Goal: Transaction & Acquisition: Purchase product/service

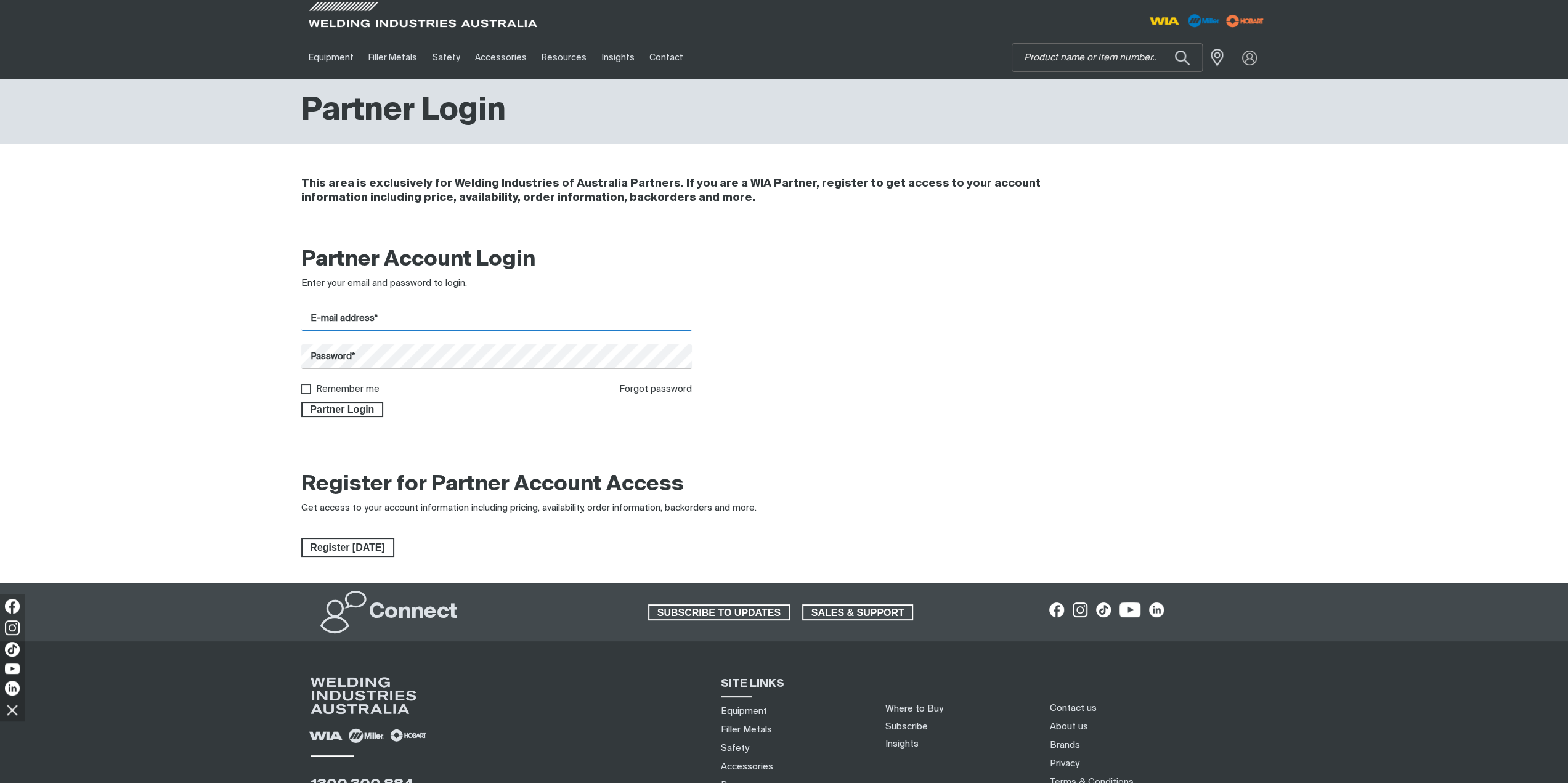
click at [378, 324] on input "E-mail address*" at bounding box center [496, 319] width 391 height 24
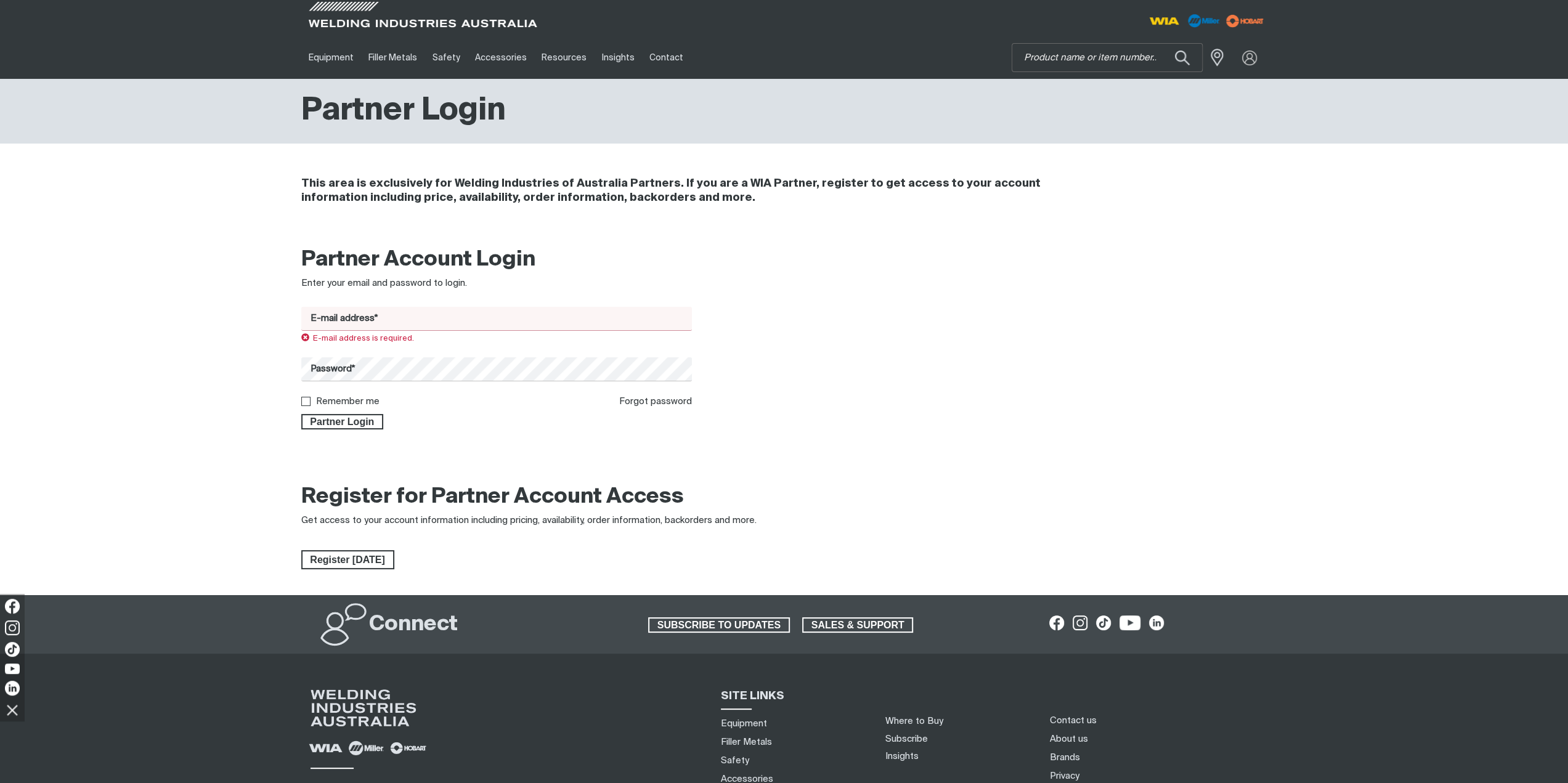
type input "[EMAIL_ADDRESS][DOMAIN_NAME]"
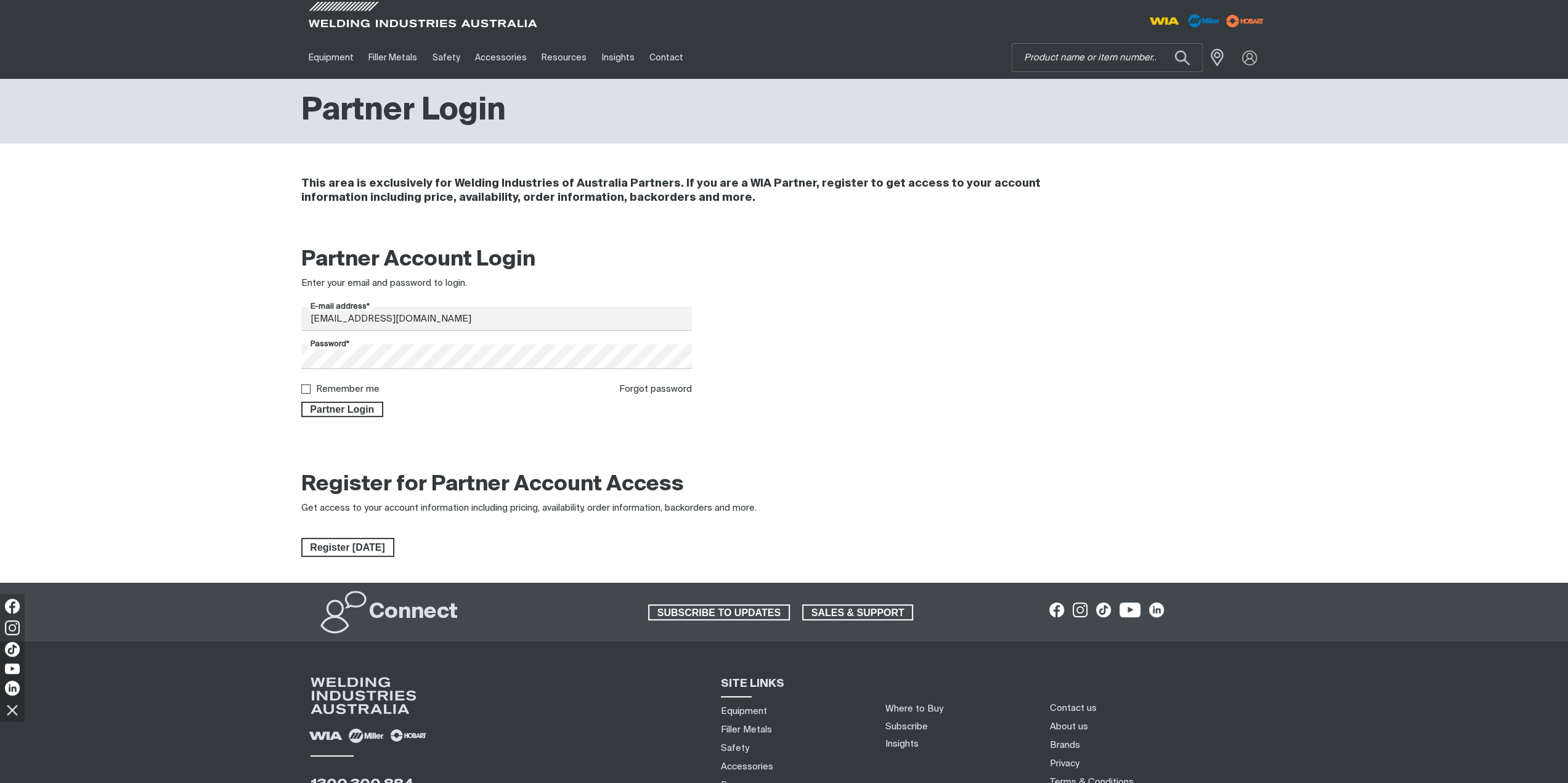
click at [352, 387] on label "Remember me" at bounding box center [347, 389] width 63 height 9
click at [309, 387] on input "Remember me" at bounding box center [305, 389] width 8 height 8
checkbox input "true"
click at [358, 408] on span "Partner Login" at bounding box center [343, 410] width 80 height 16
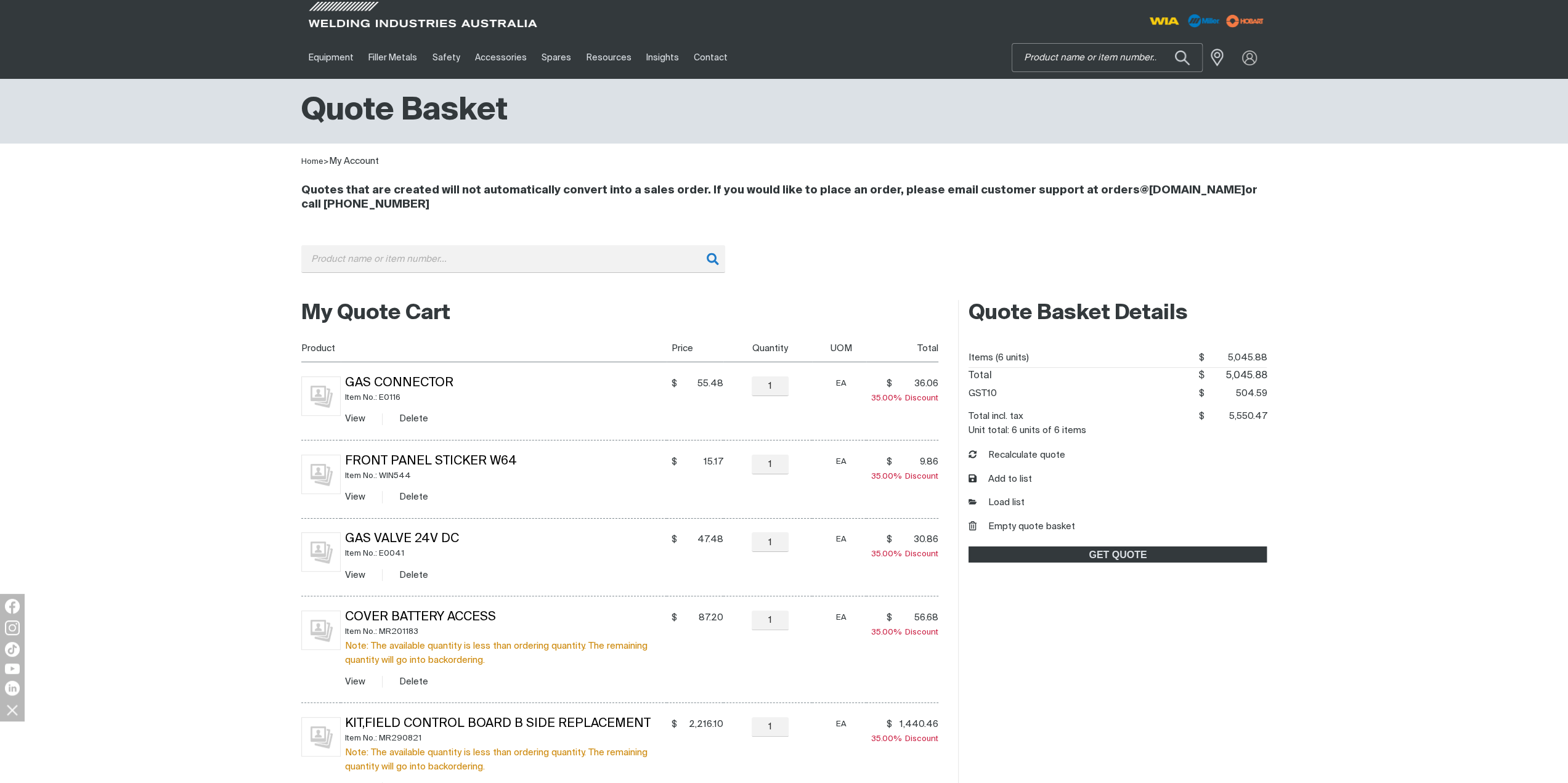
click at [1122, 65] on input "Search" at bounding box center [1107, 58] width 190 height 28
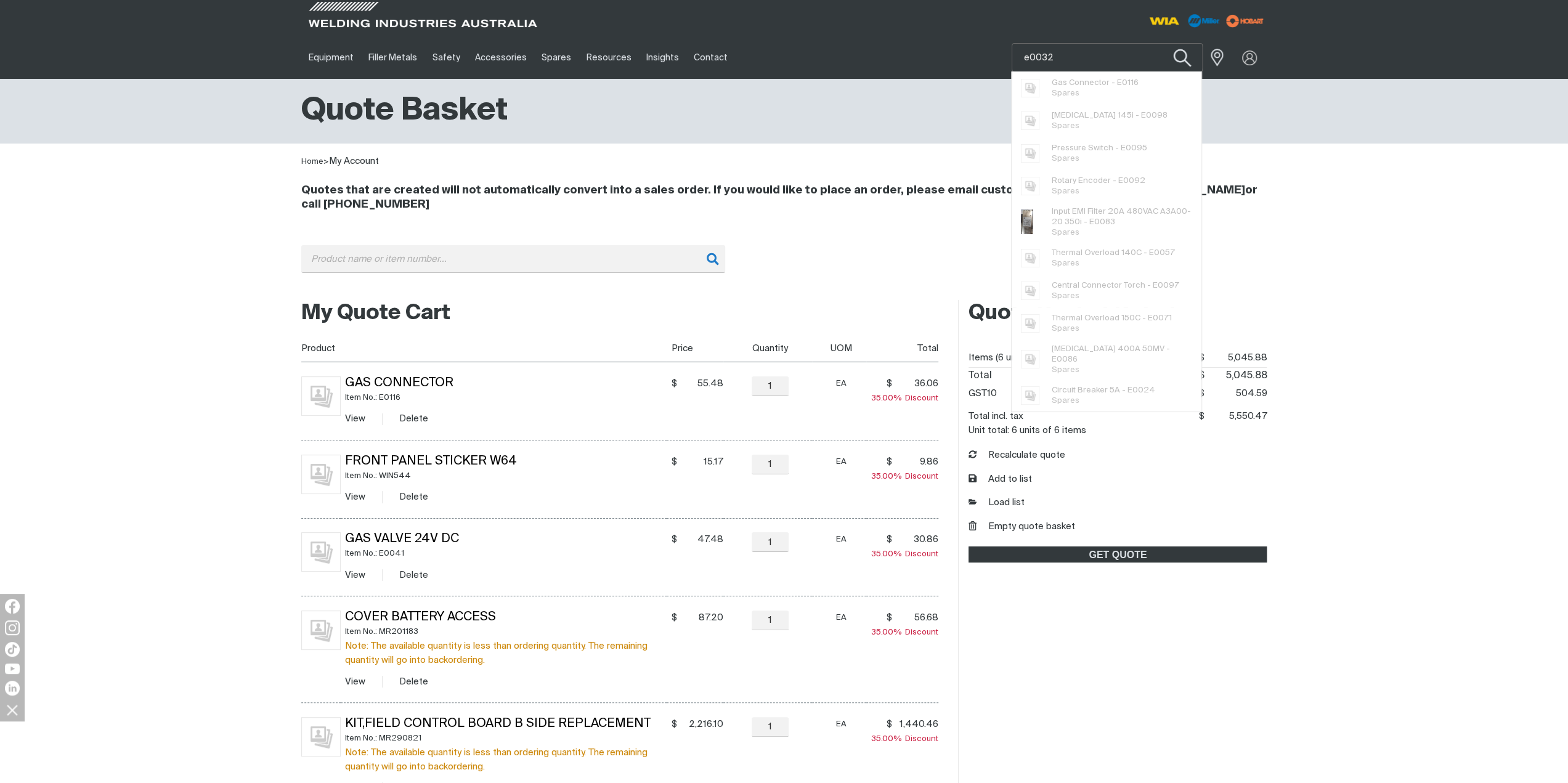
click at [1186, 57] on button "Search products" at bounding box center [1181, 58] width 50 height 35
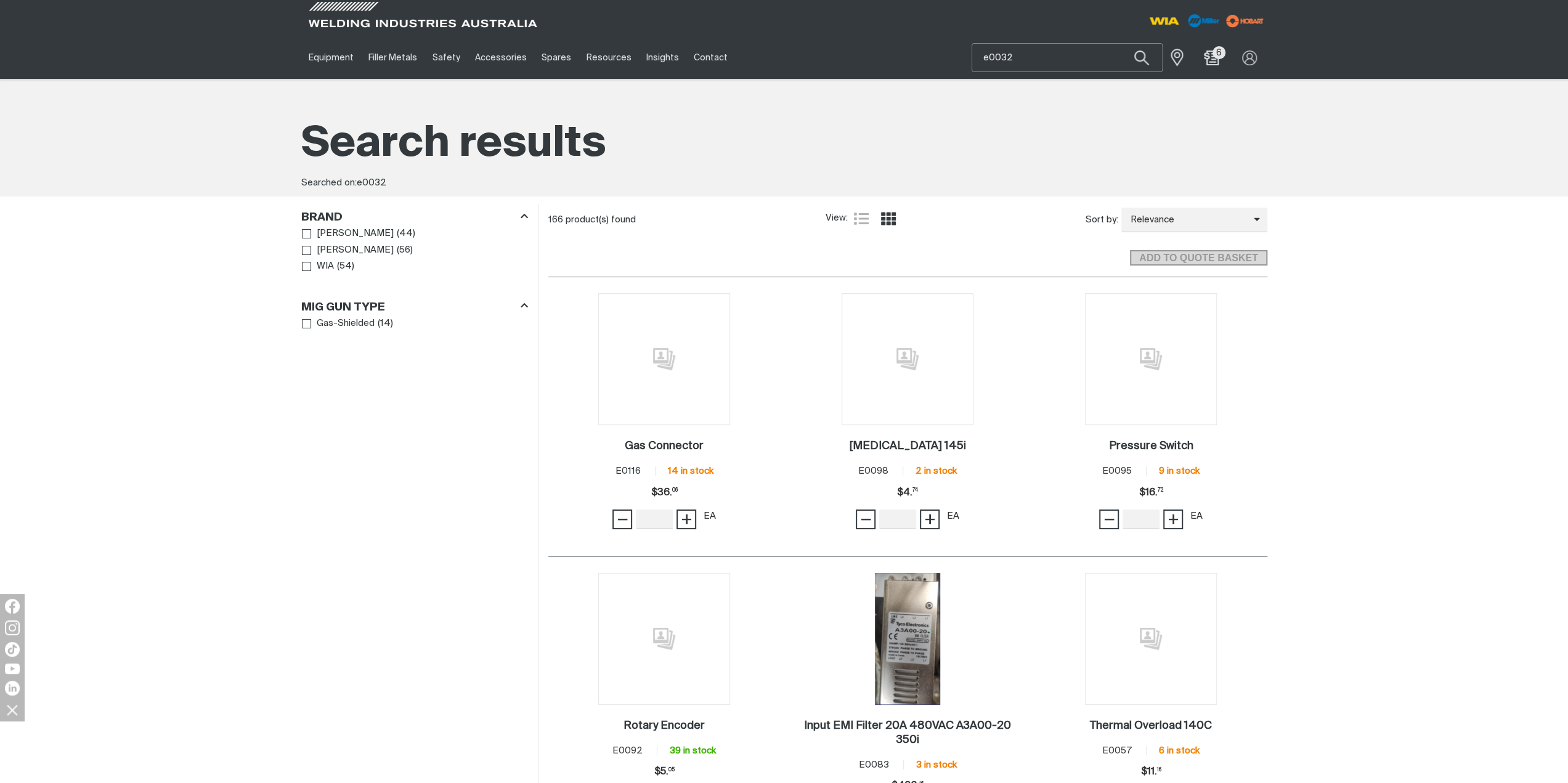
click at [1071, 61] on input "e0032" at bounding box center [1067, 58] width 190 height 28
type input "e0066"
click at [1085, 80] on span "Switch 3 Position Coarse - E0066" at bounding box center [1074, 82] width 125 height 11
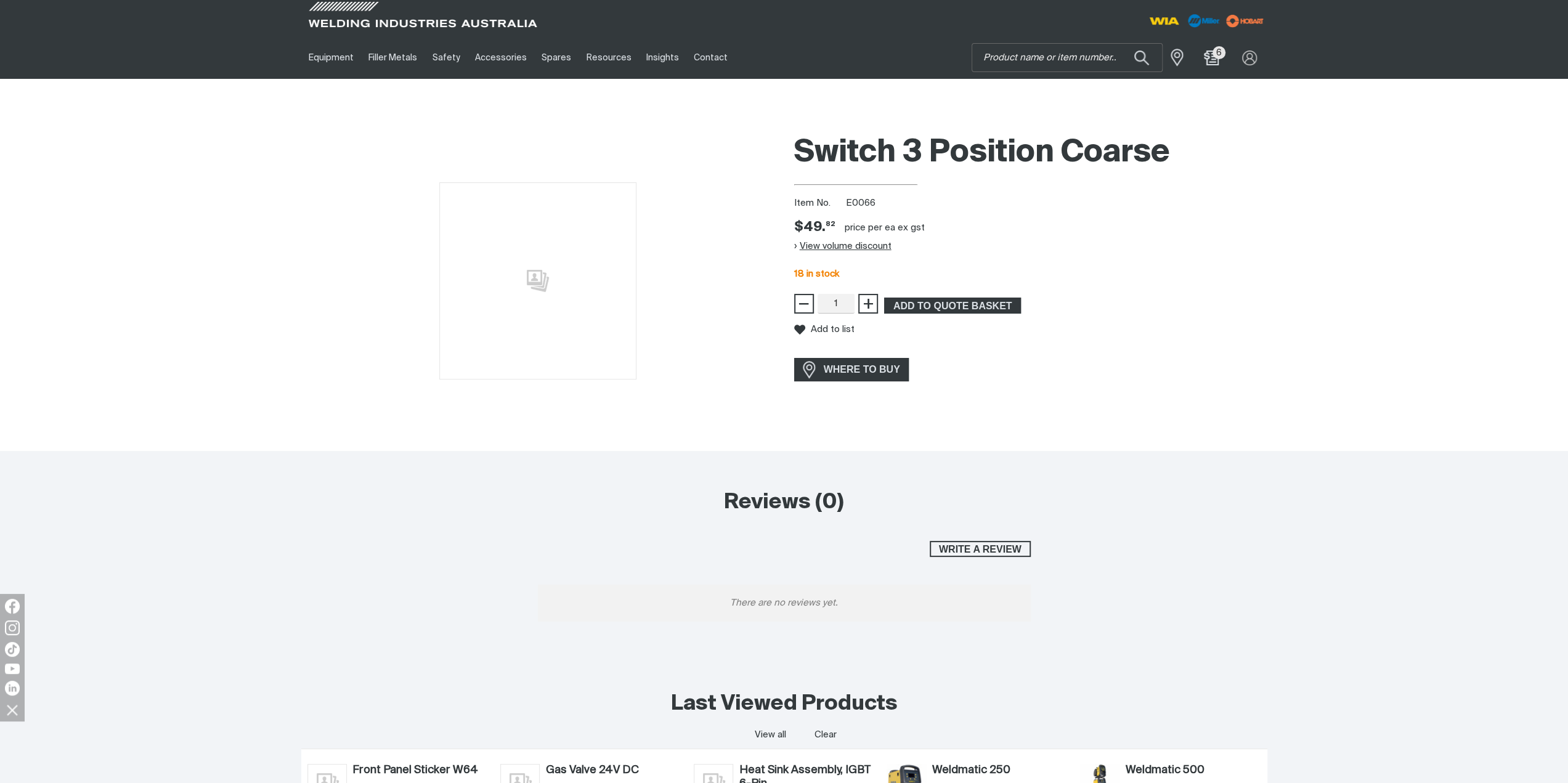
click at [829, 247] on button "View volume discount" at bounding box center [843, 247] width 98 height 20
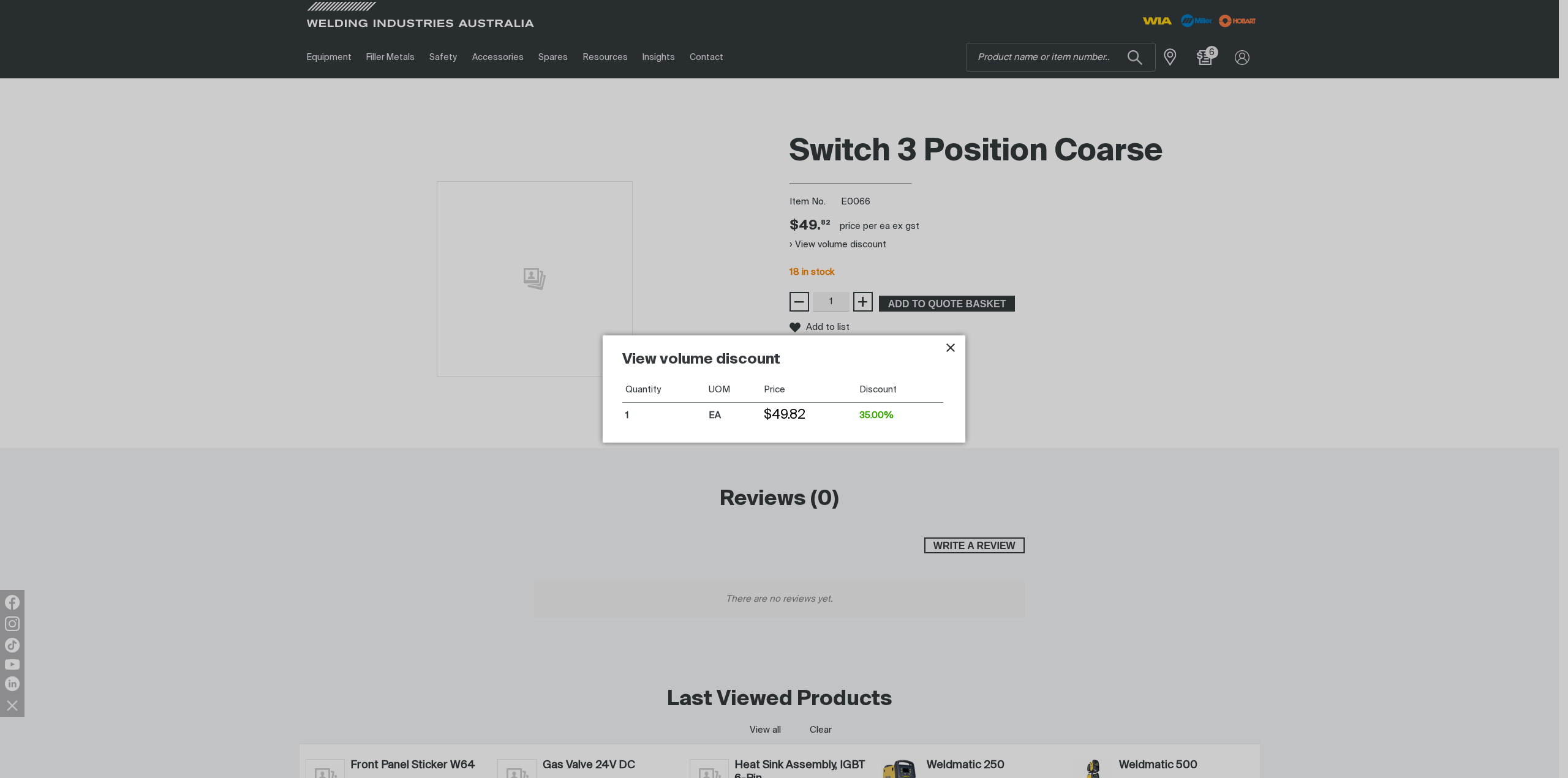
click at [951, 345] on icon "Close pop-up overlay" at bounding box center [950, 348] width 15 height 15
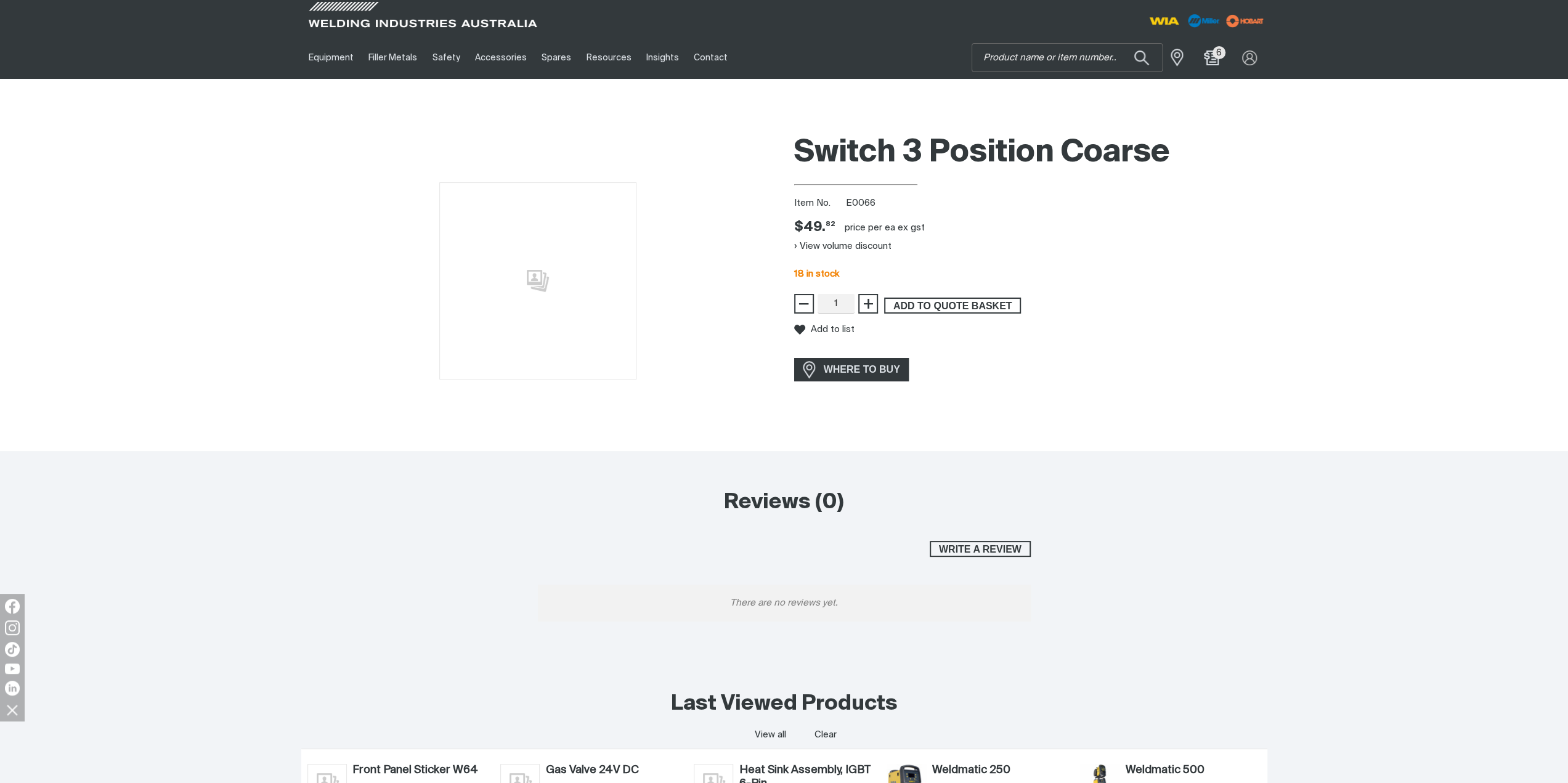
click at [946, 305] on span "ADD TO QUOTE BASKET" at bounding box center [952, 306] width 134 height 16
click at [1039, 60] on input "Search" at bounding box center [1067, 58] width 190 height 28
type input "e0067"
click at [1042, 87] on span "Switch, Fine Control 10 Position - E0067" at bounding box center [1081, 86] width 141 height 21
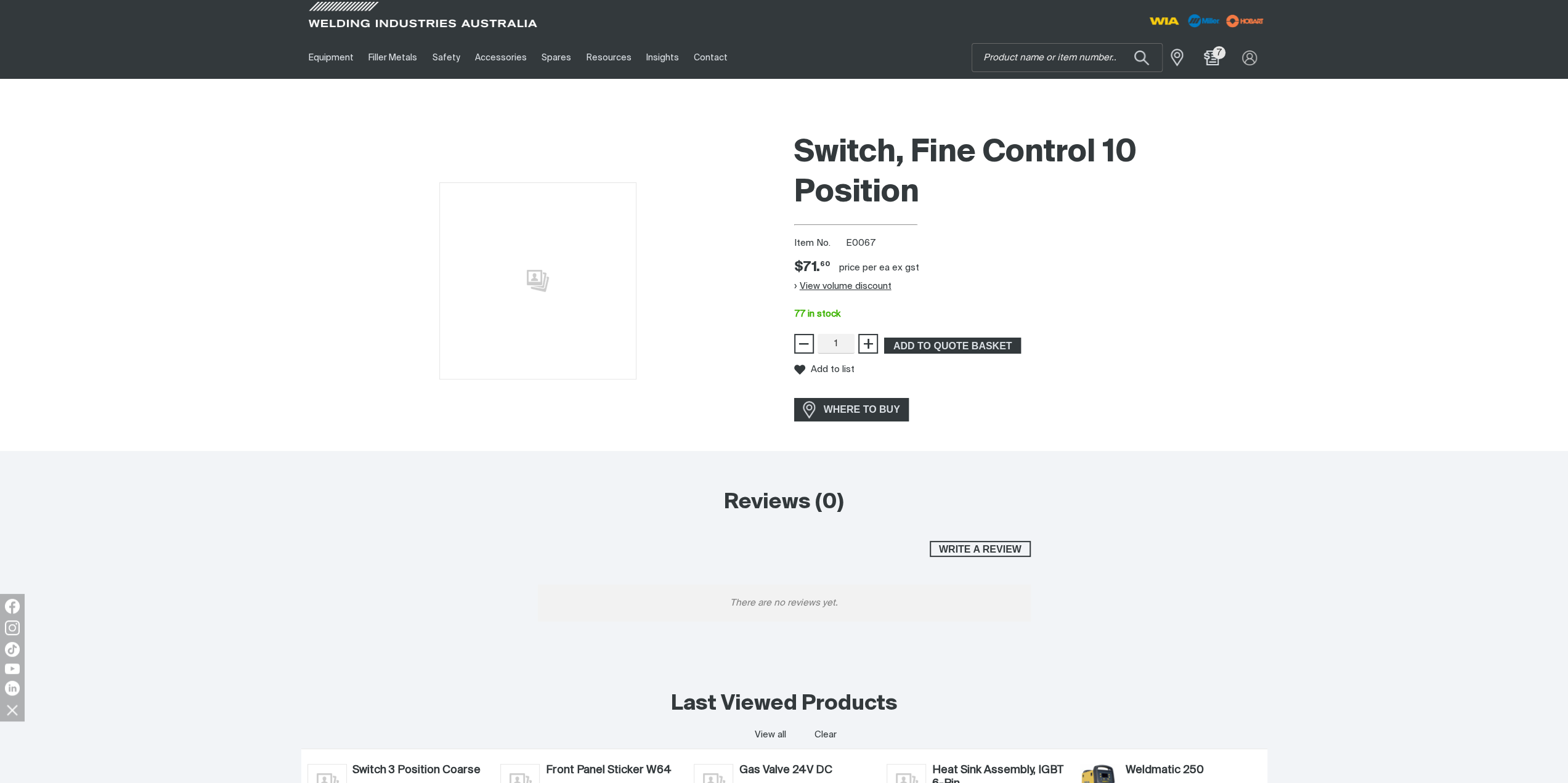
click at [858, 286] on button "View volume discount" at bounding box center [843, 287] width 98 height 20
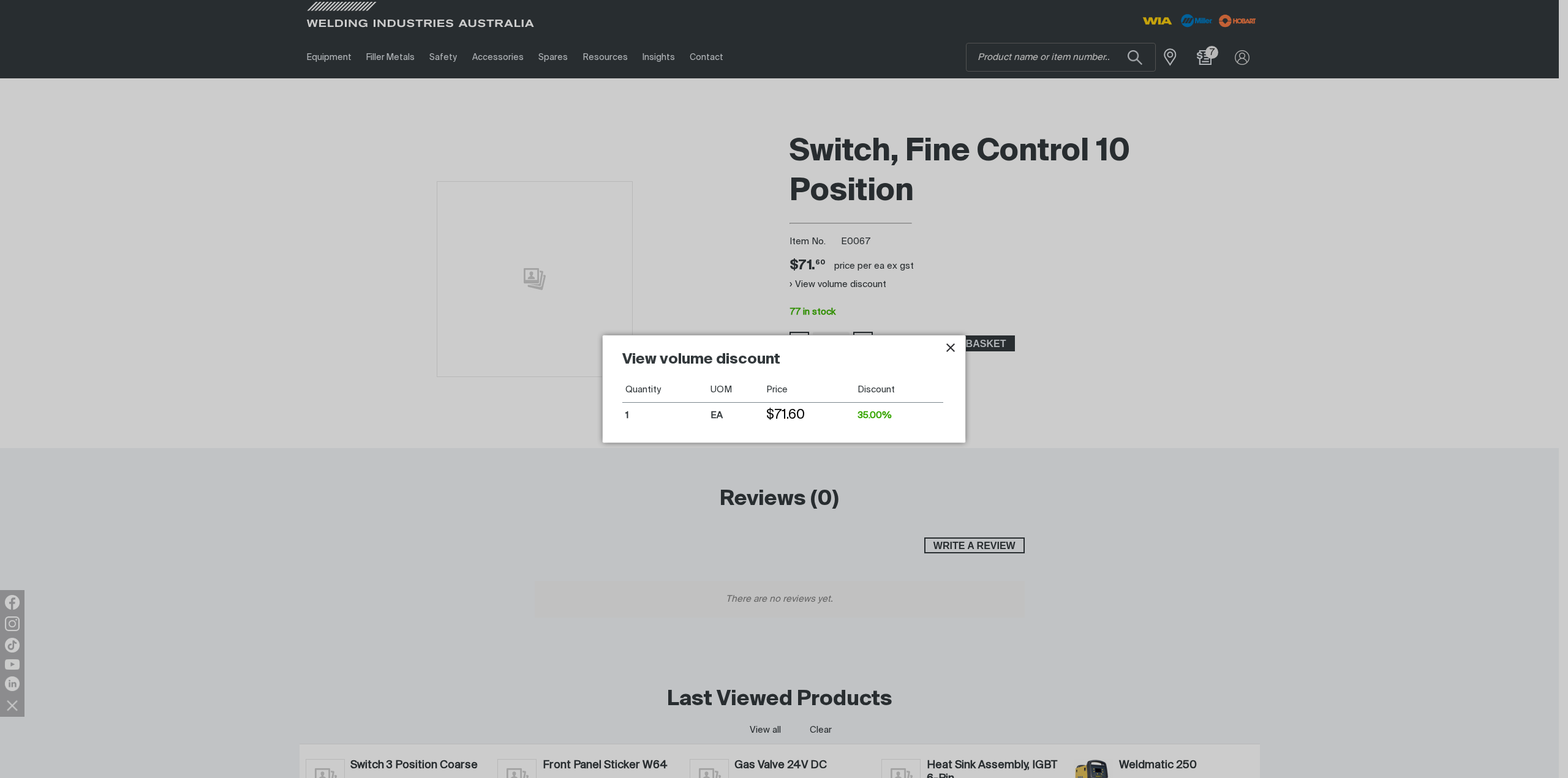
click at [950, 349] on icon "Close pop-up overlay" at bounding box center [950, 348] width 9 height 9
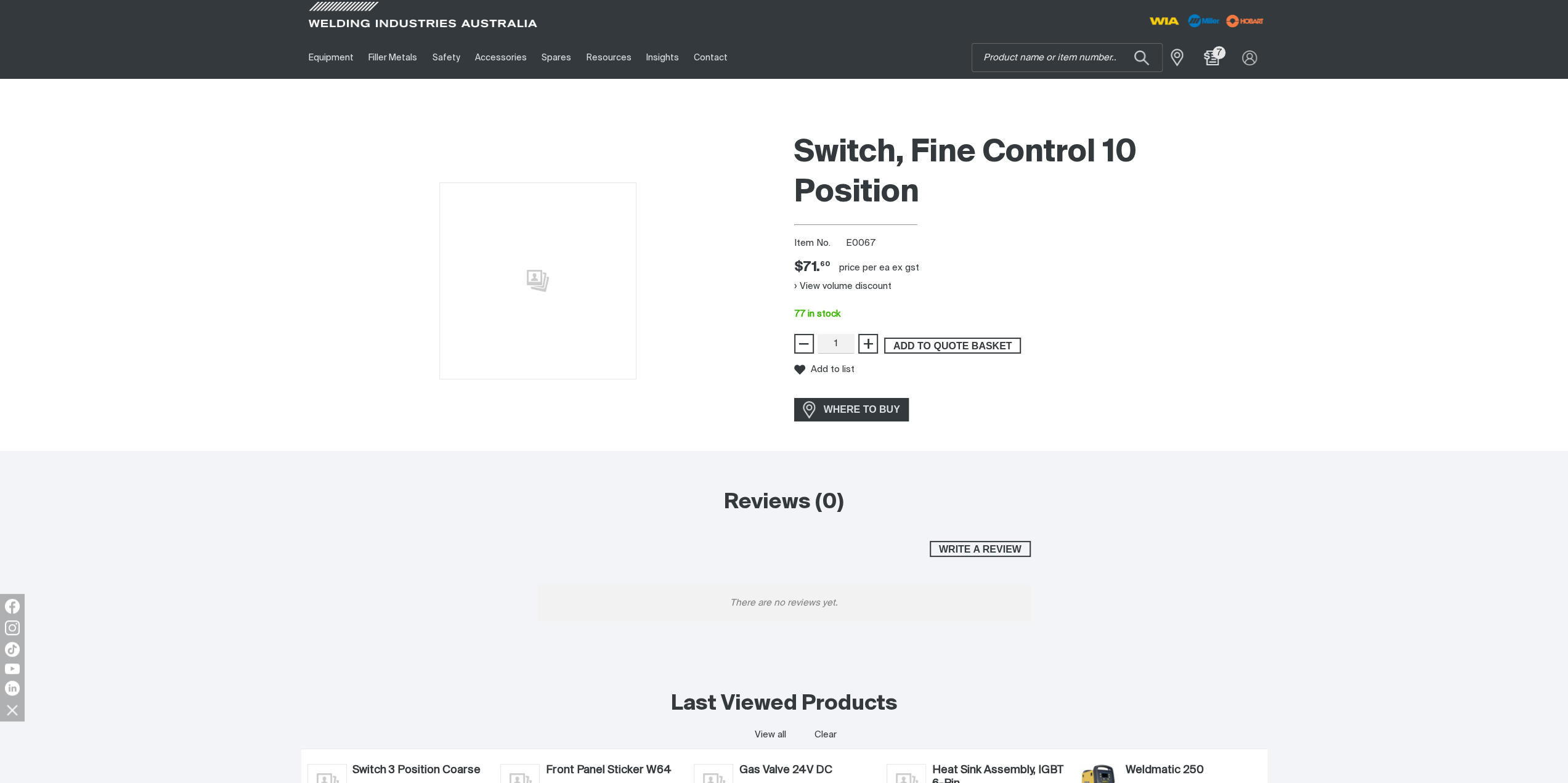
click at [971, 344] on span "ADD TO QUOTE BASKET" at bounding box center [952, 346] width 134 height 16
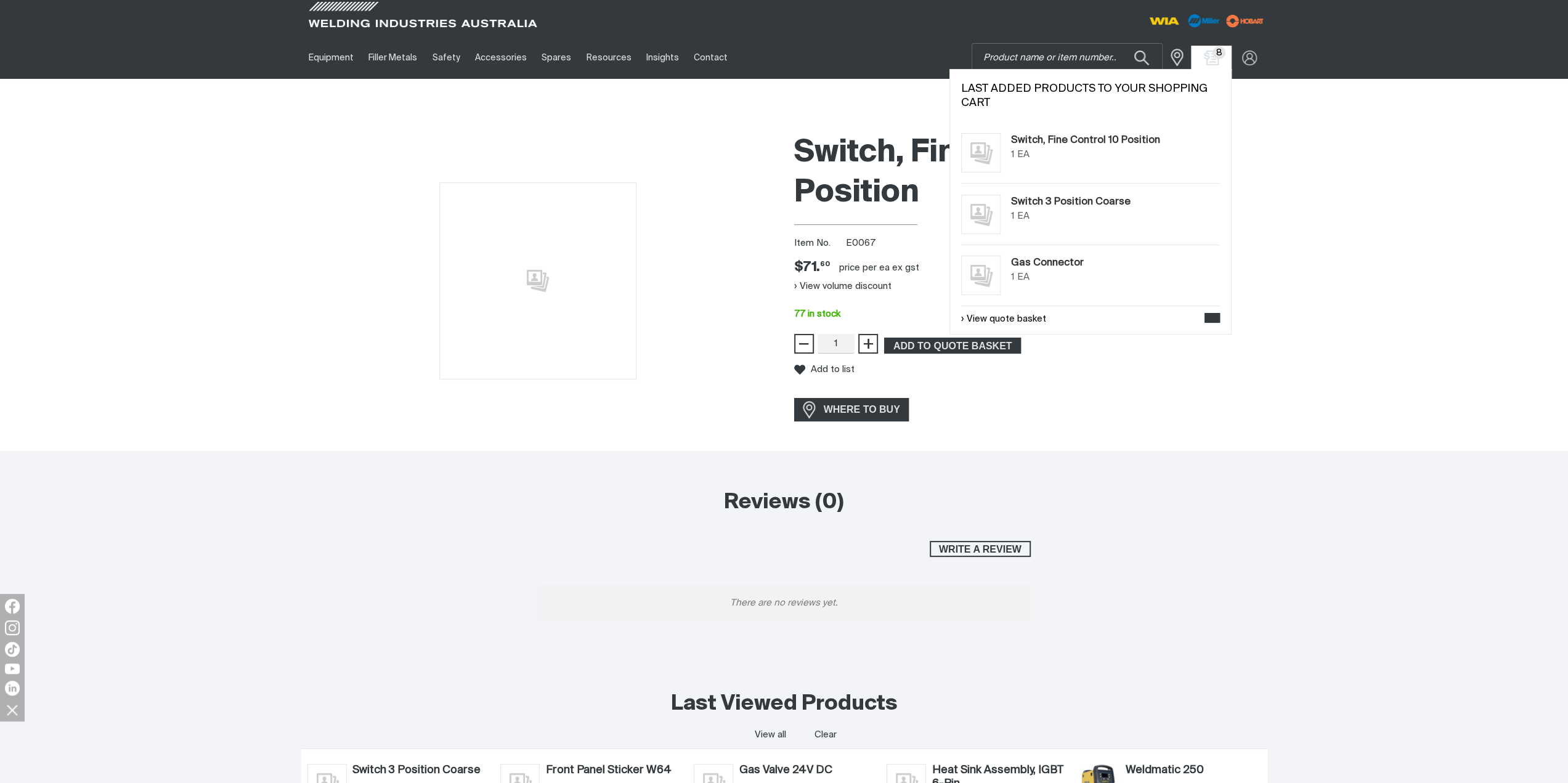
click at [1203, 56] on span "8" at bounding box center [1212, 58] width 20 height 15
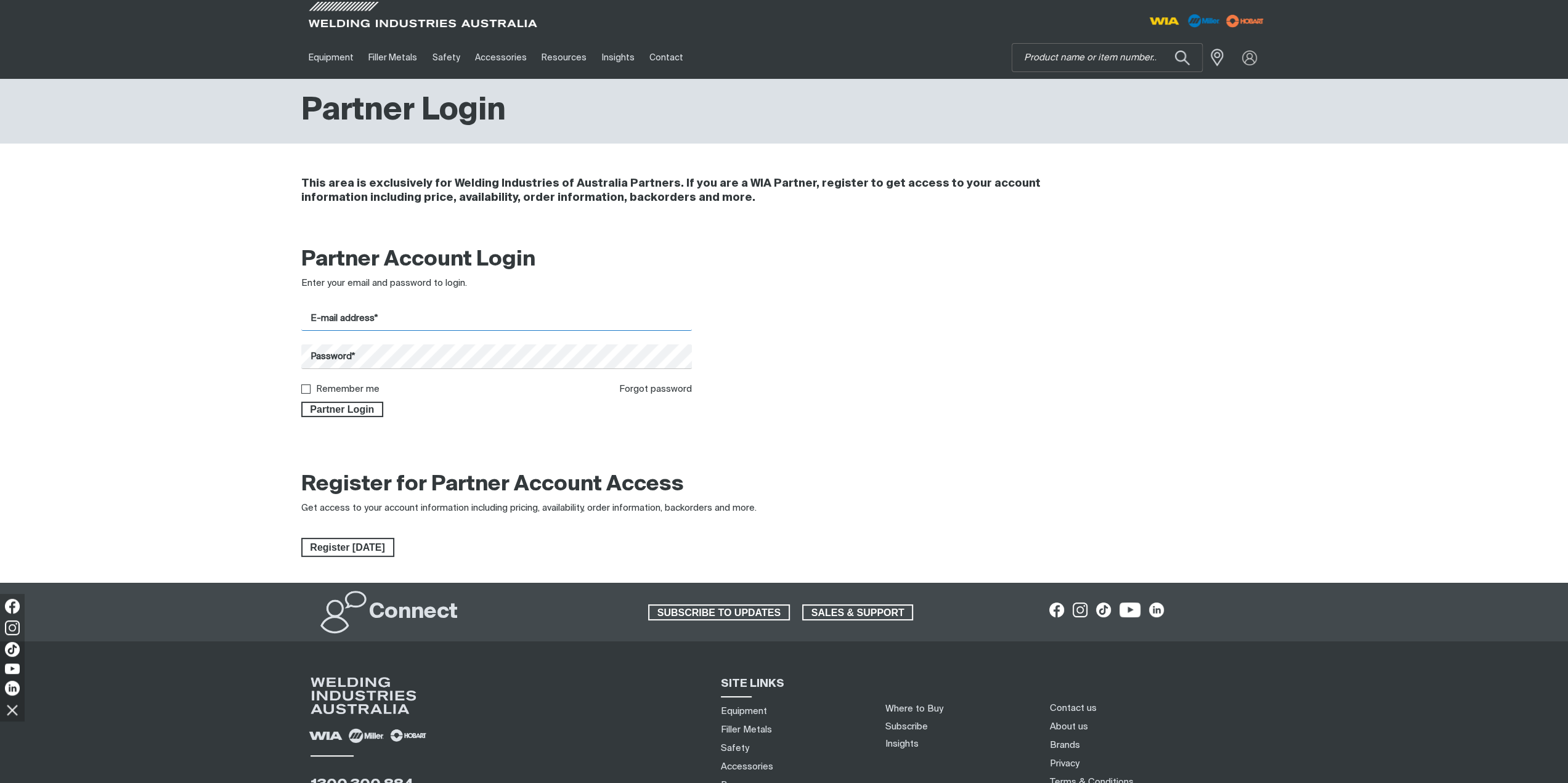
click at [445, 313] on input "E-mail address*" at bounding box center [496, 319] width 391 height 24
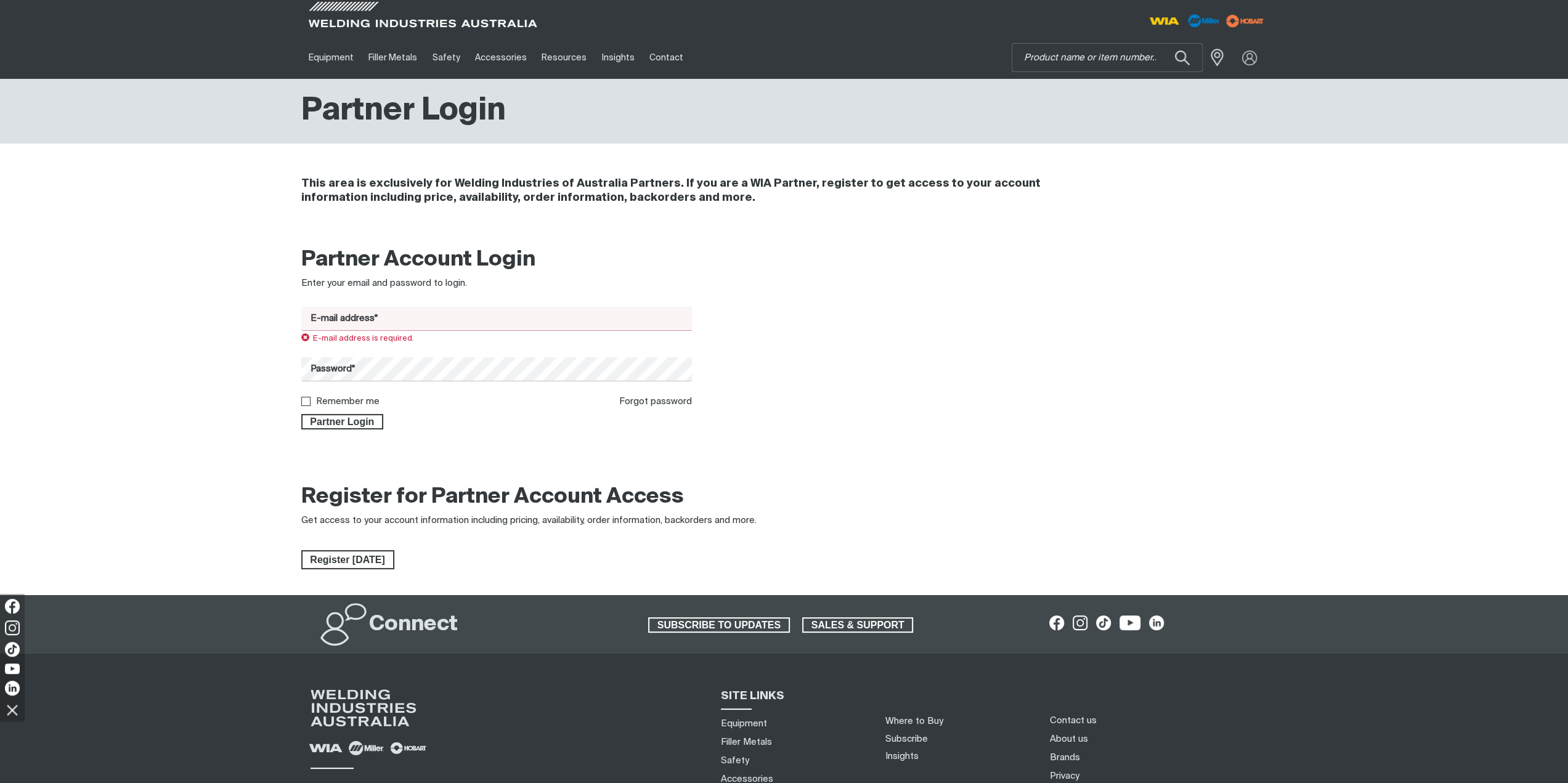
type input "[EMAIL_ADDRESS][DOMAIN_NAME]"
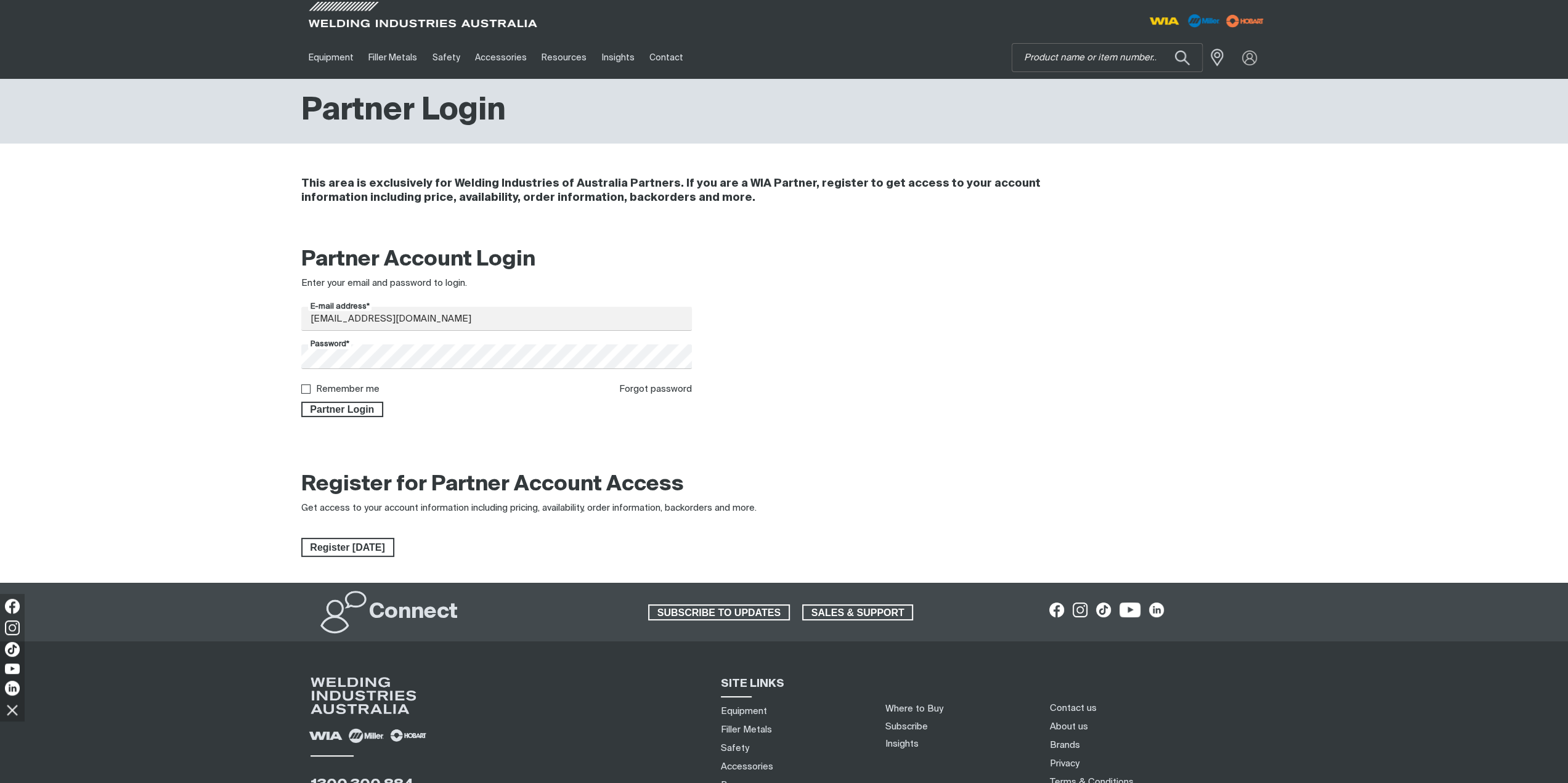
click at [373, 387] on label "Remember me" at bounding box center [347, 389] width 63 height 9
click at [309, 387] on input "Remember me" at bounding box center [305, 389] width 8 height 8
checkbox input "true"
click at [369, 413] on span "Partner Login" at bounding box center [343, 410] width 80 height 16
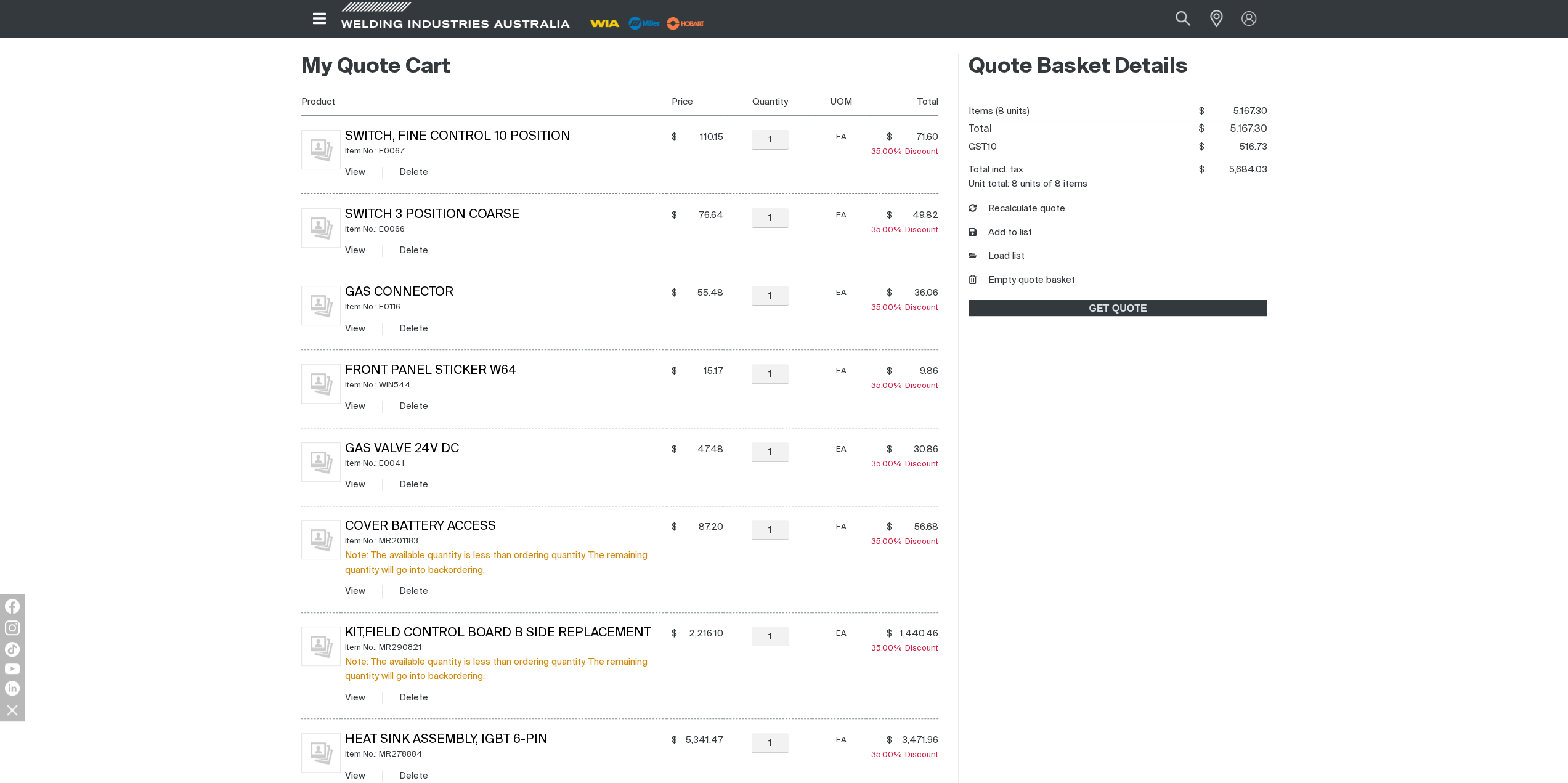
scroll to position [370, 0]
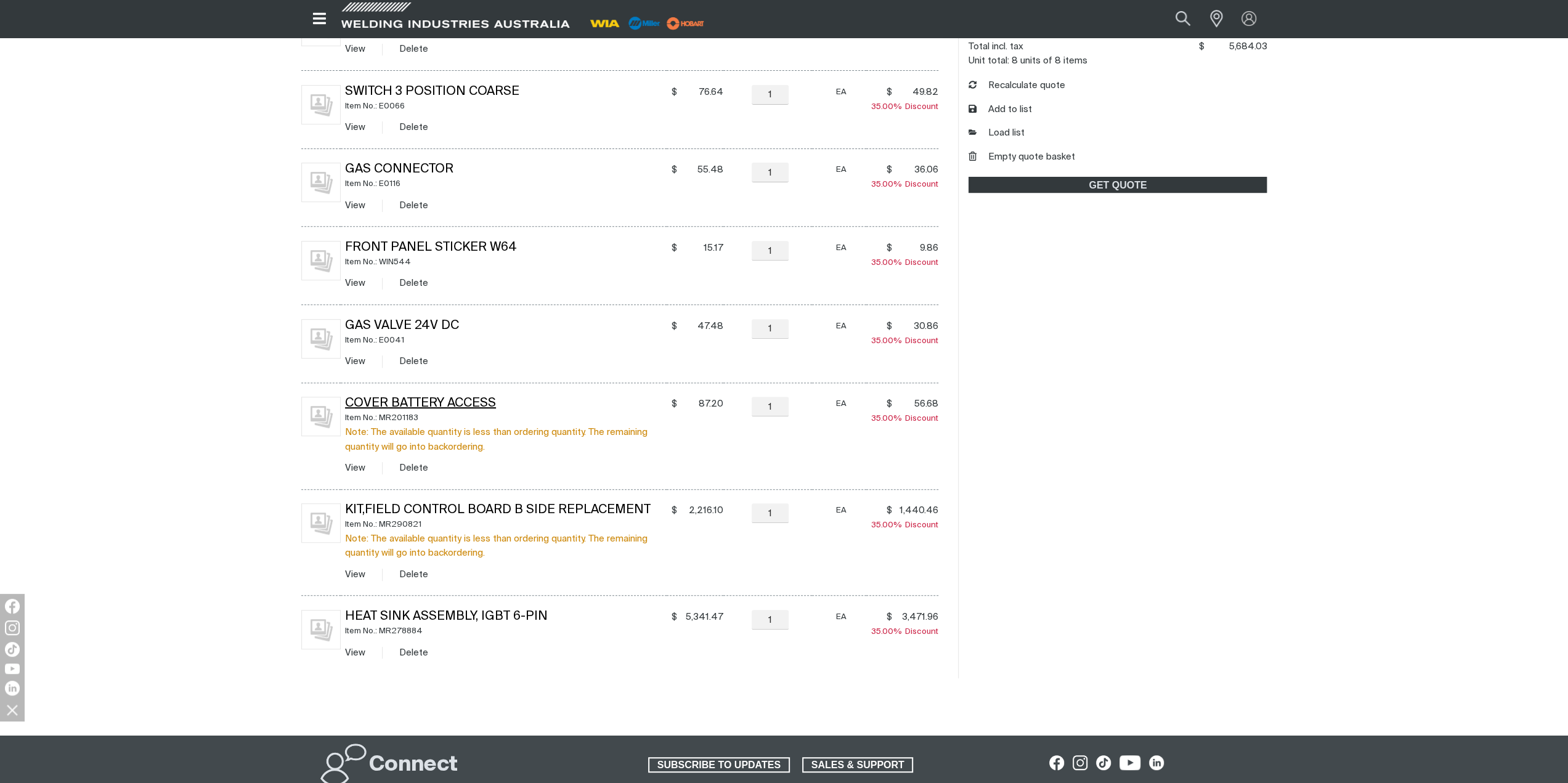
click at [430, 400] on link "Cover Battery ACcess" at bounding box center [421, 403] width 151 height 12
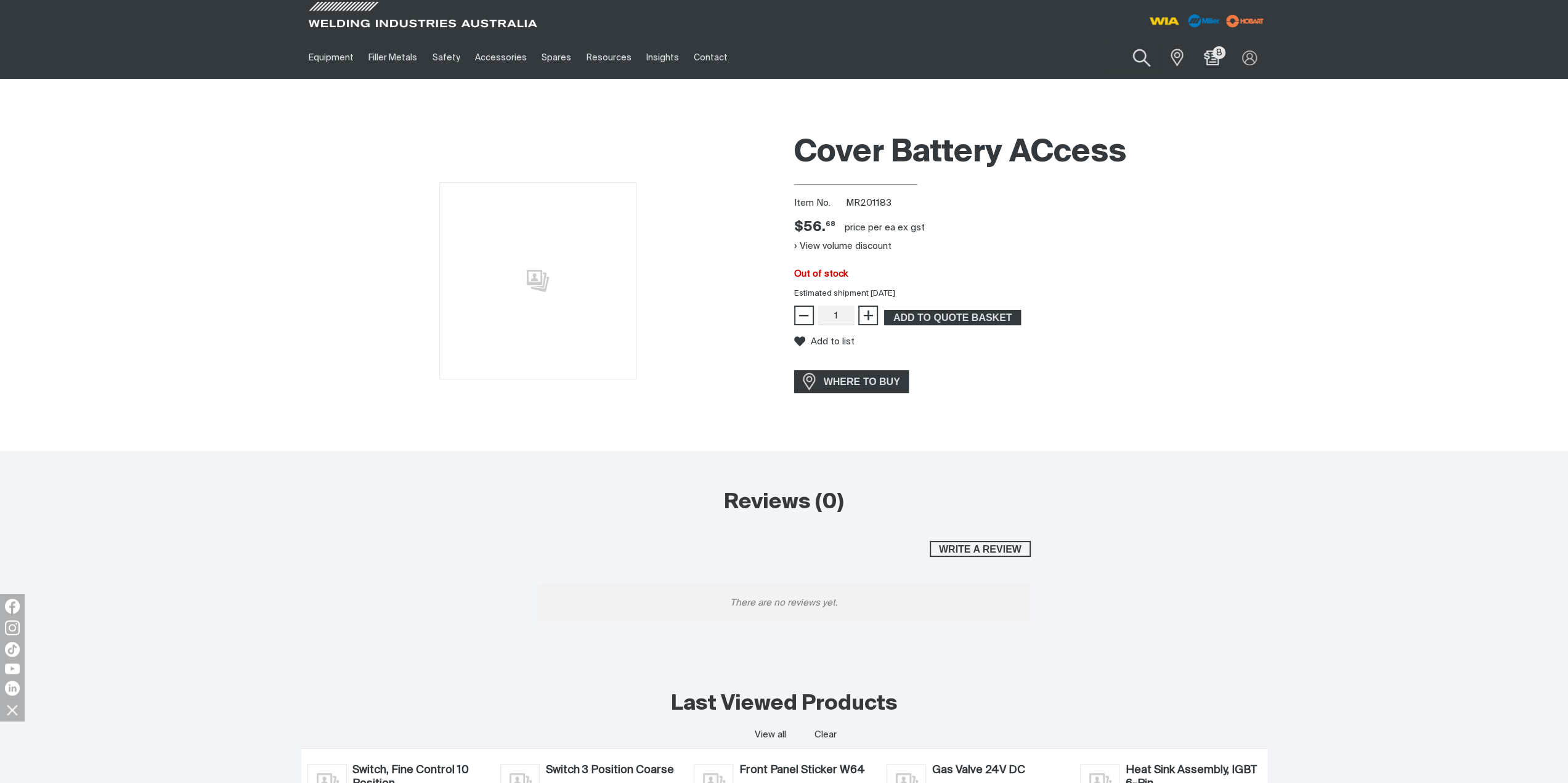
click at [1144, 54] on button "Search products" at bounding box center [1142, 58] width 50 height 35
click at [1089, 62] on input "Search" at bounding box center [1067, 58] width 190 height 28
type input "278884"
click at [1083, 85] on span "Heat Sink Assembly, IGBT 6-Pin - MR 278884" at bounding box center [1081, 86] width 141 height 21
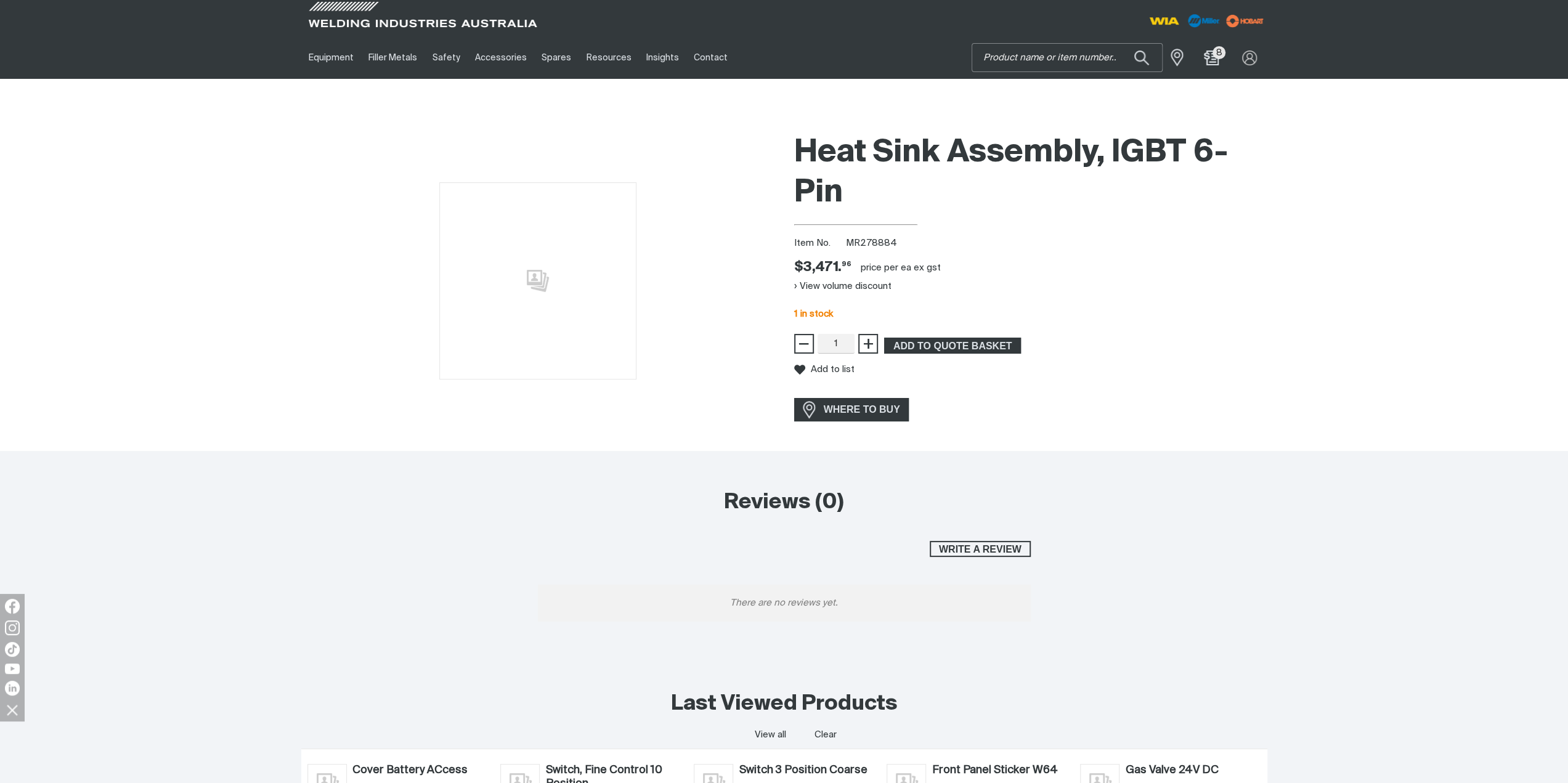
click at [1088, 61] on input "Search" at bounding box center [1067, 58] width 190 height 28
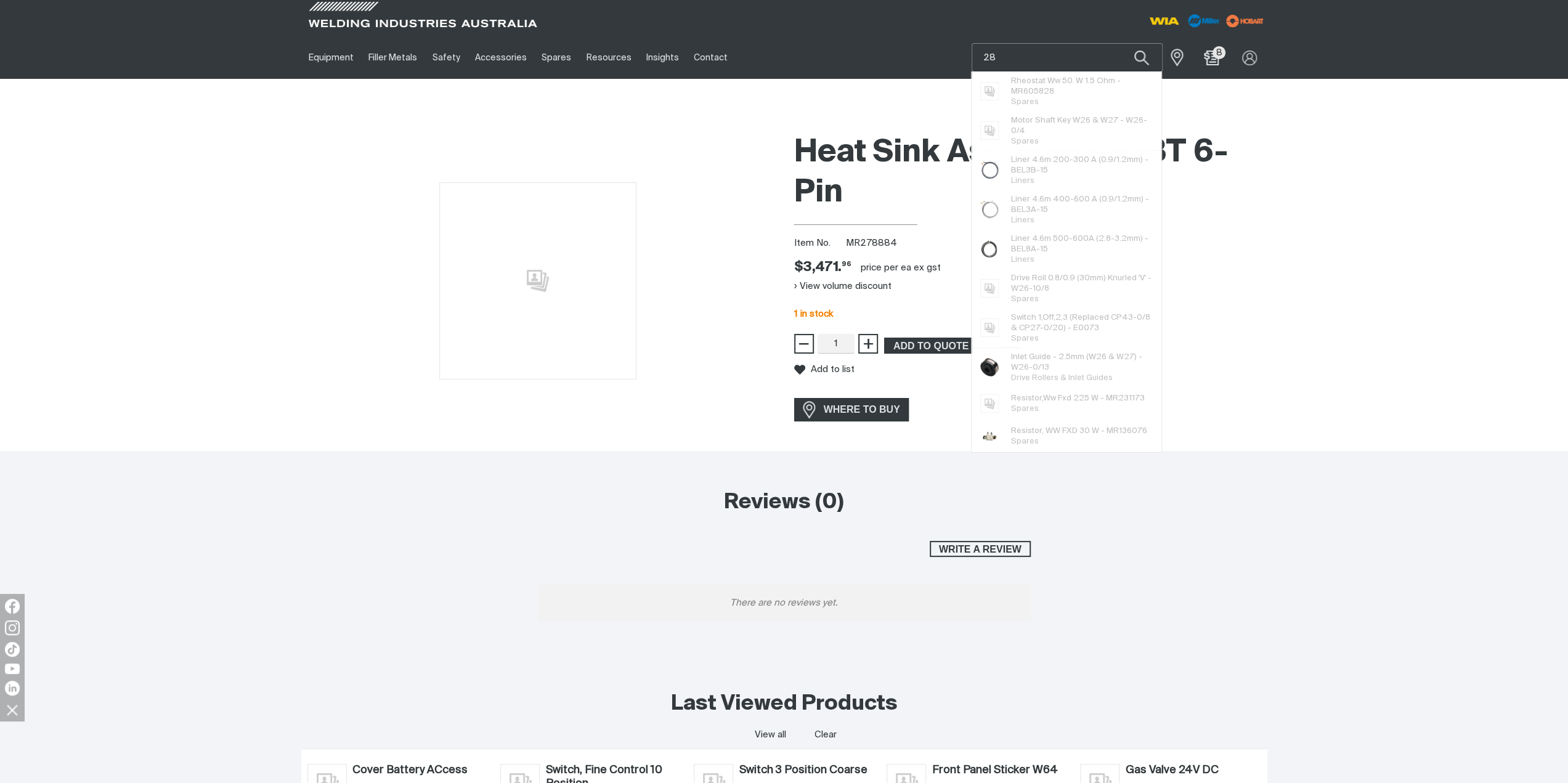
type input "2"
type input "290821"
click at [1063, 86] on span "Kit,Field Control Board B Side Replacement - MR 290821" at bounding box center [1081, 86] width 141 height 21
